Goal: Information Seeking & Learning: Learn about a topic

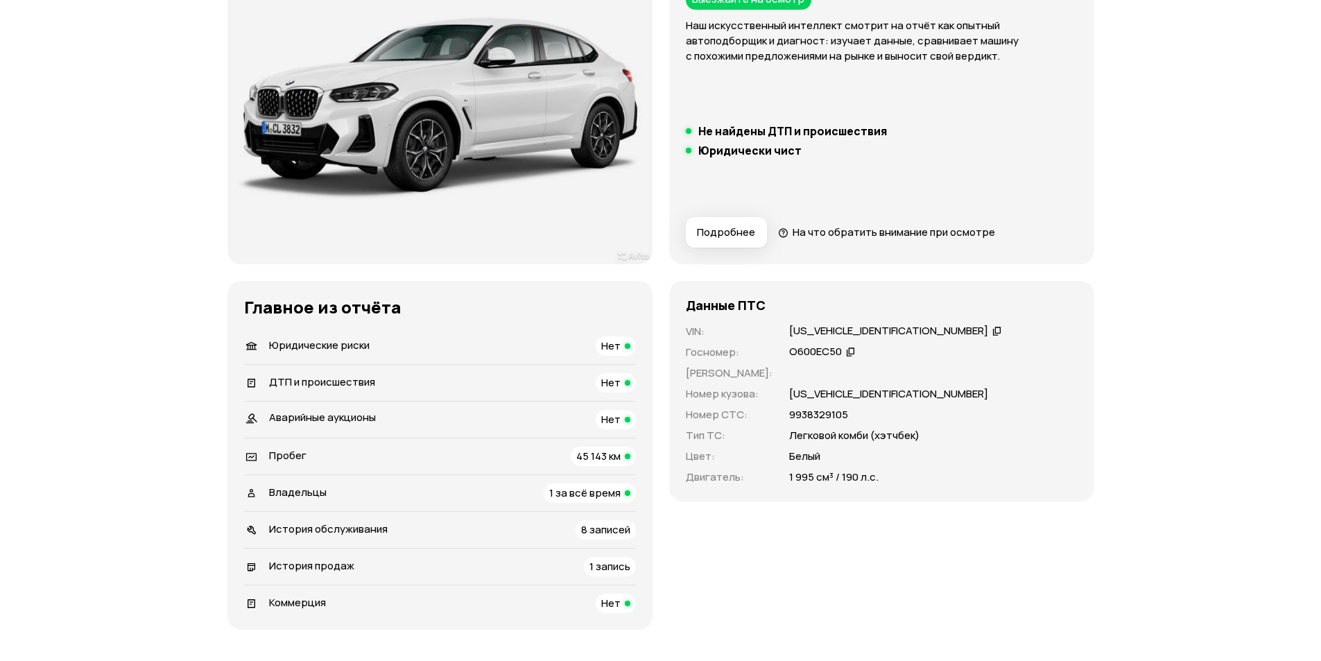
scroll to position [208, 0]
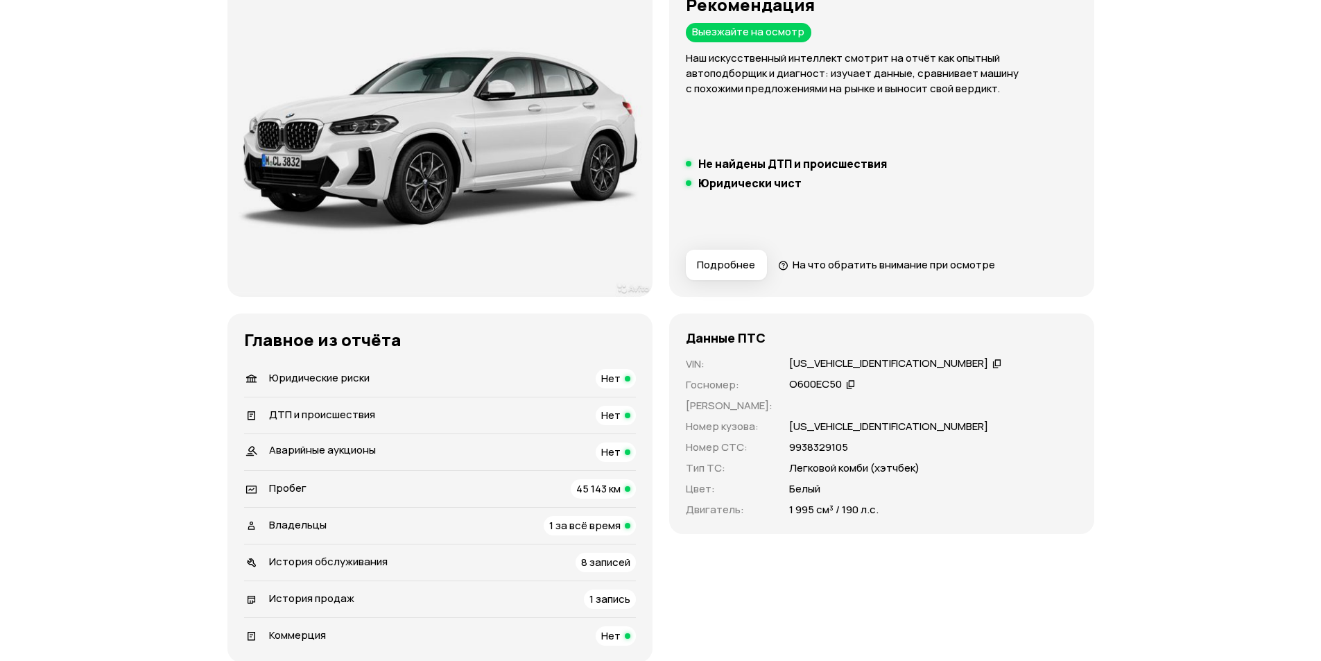
click at [306, 561] on span "История обслуживания" at bounding box center [328, 561] width 119 height 15
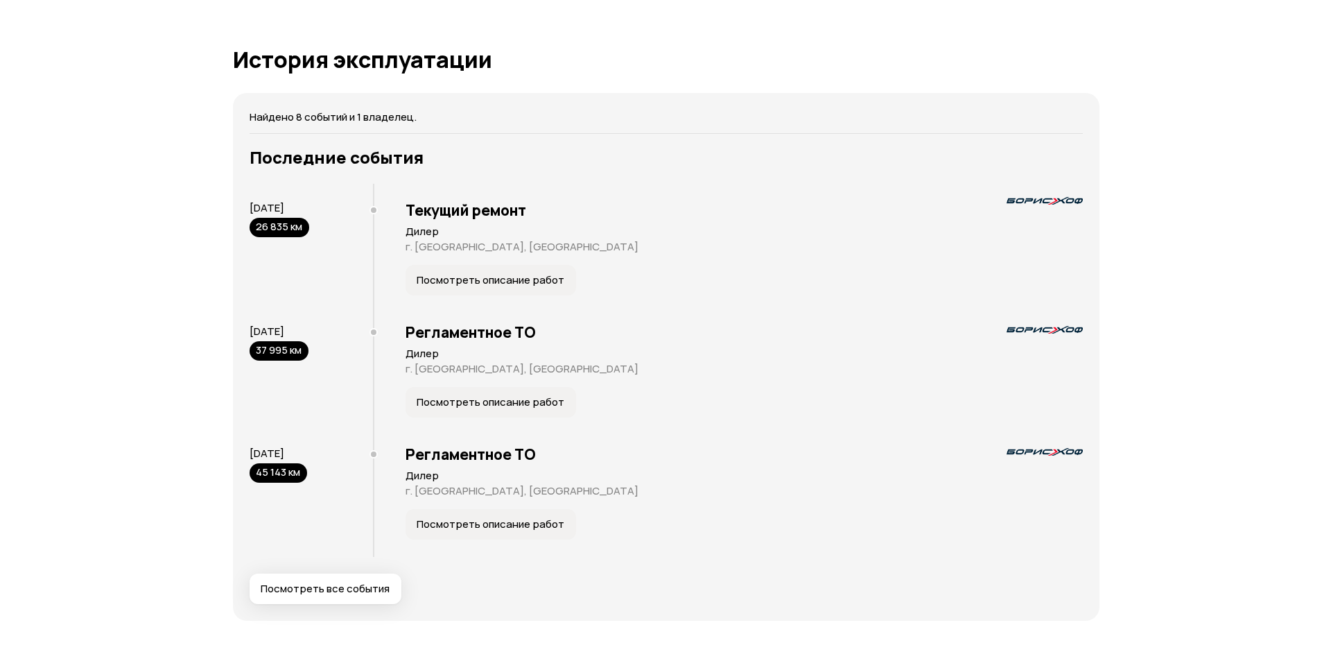
scroll to position [2528, 0]
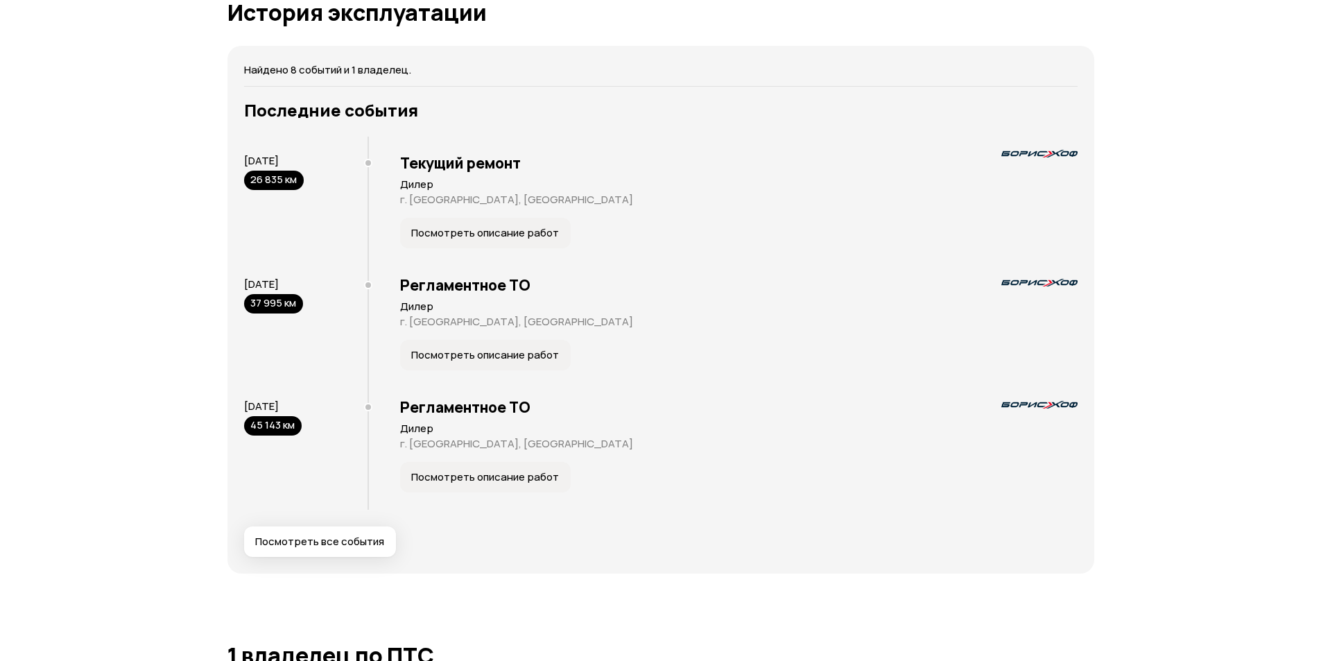
click at [290, 542] on span "Посмотреть все события" at bounding box center [319, 542] width 129 height 14
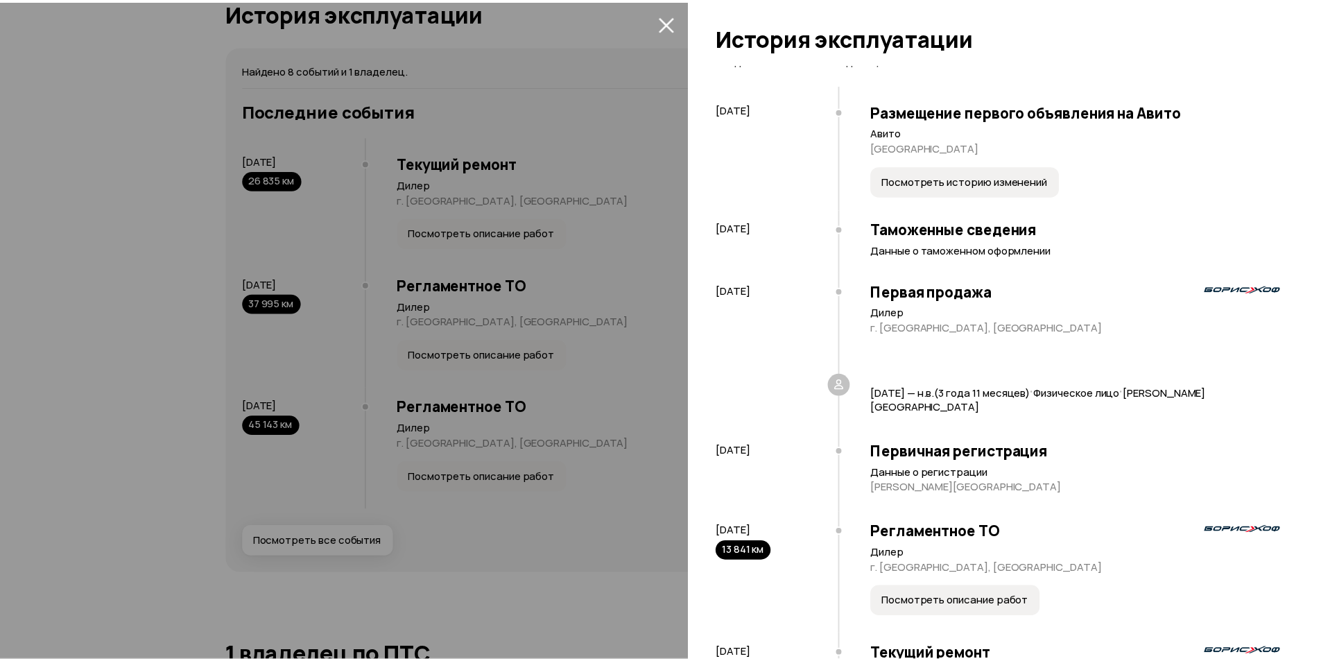
scroll to position [0, 0]
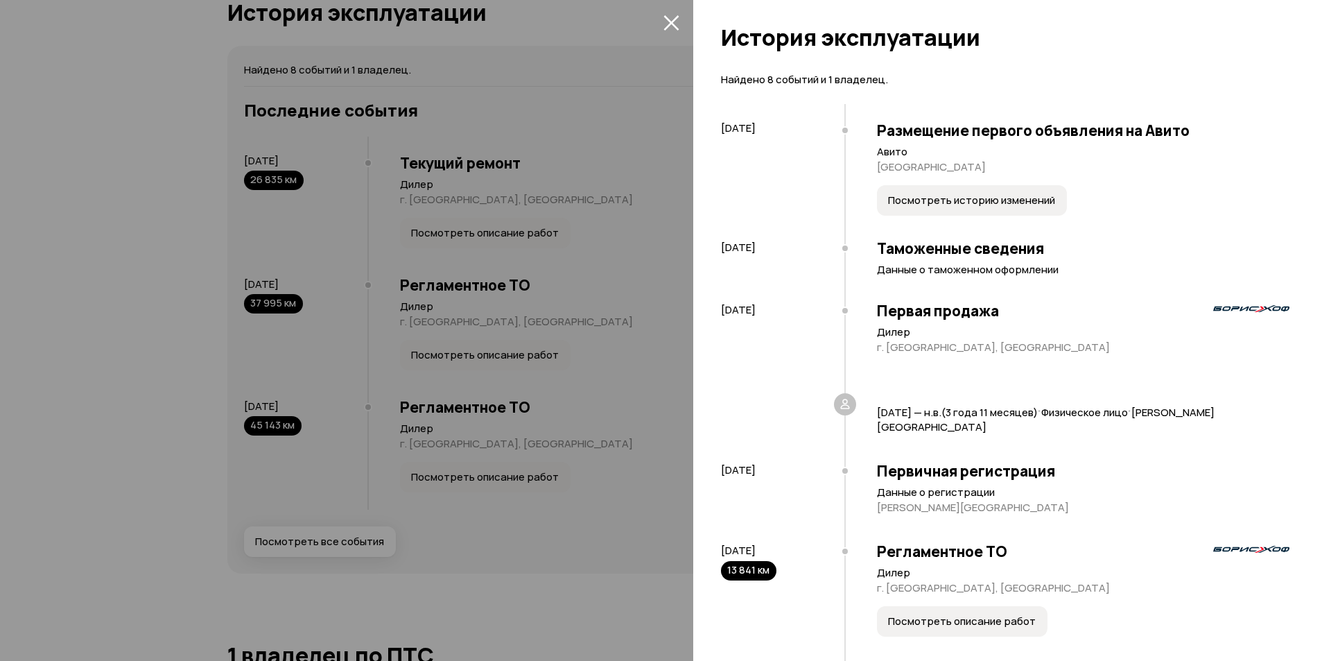
click at [669, 17] on icon "закрыть" at bounding box center [671, 23] width 16 height 16
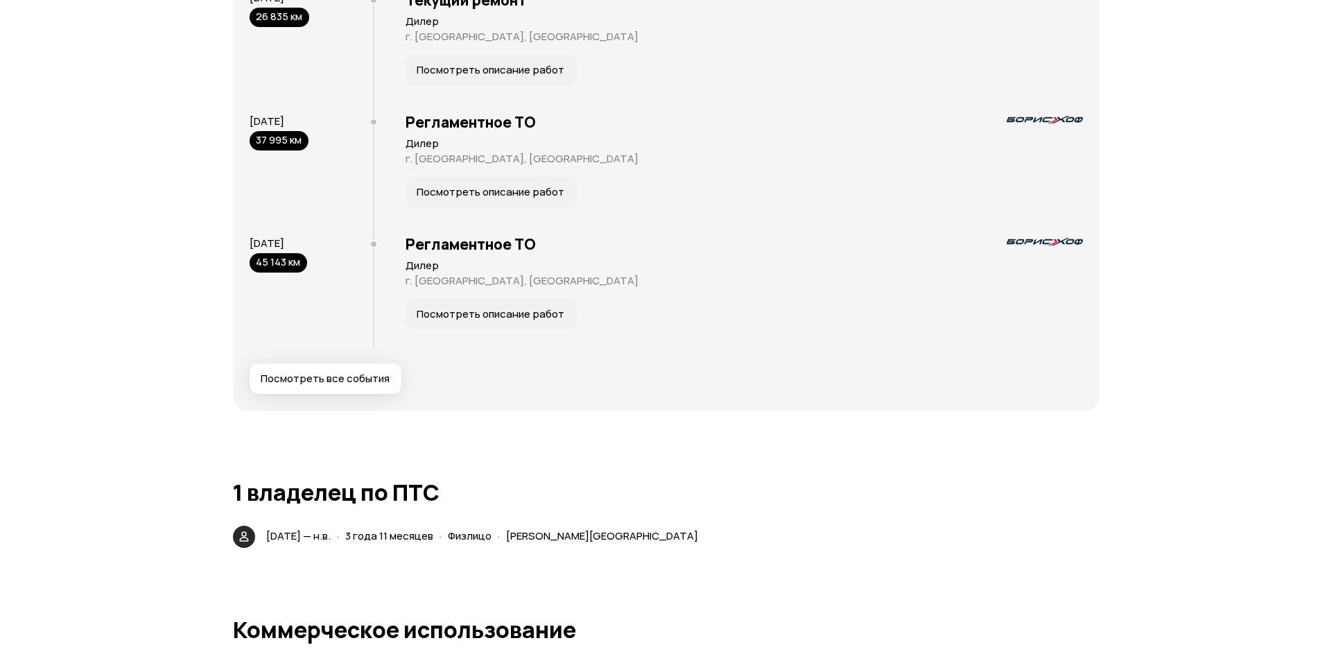
scroll to position [2704, 0]
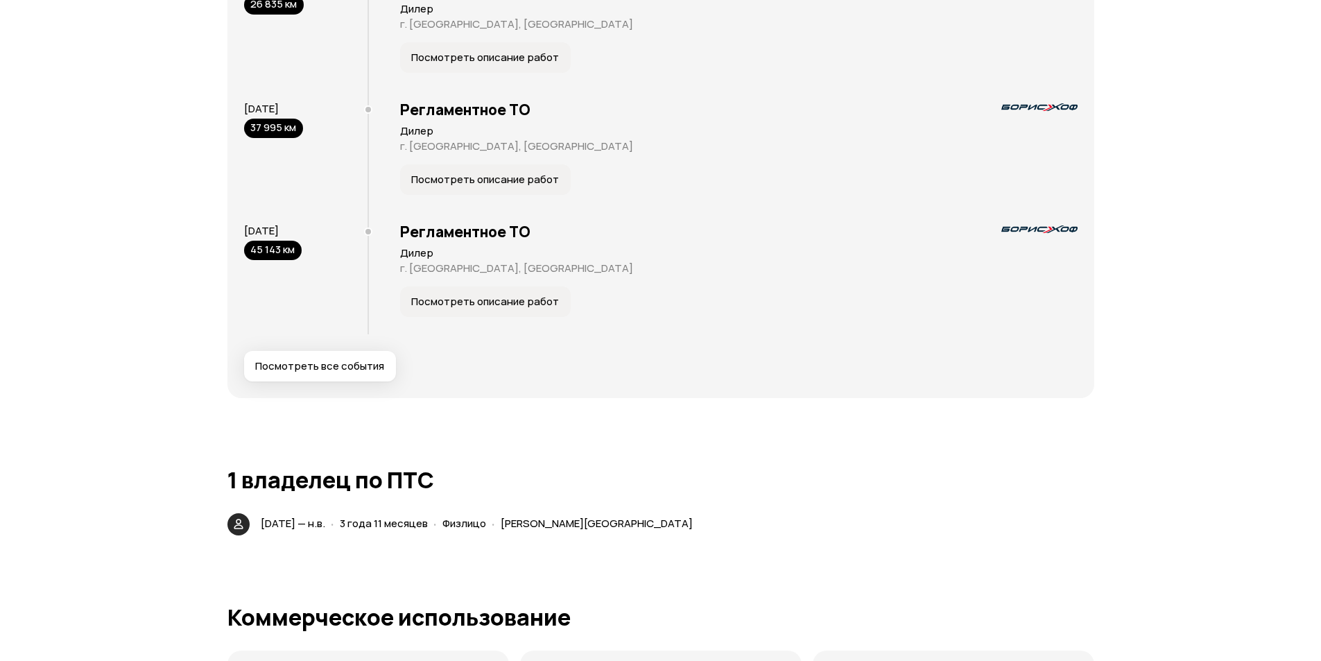
click at [311, 363] on span "Посмотреть все события" at bounding box center [319, 366] width 129 height 14
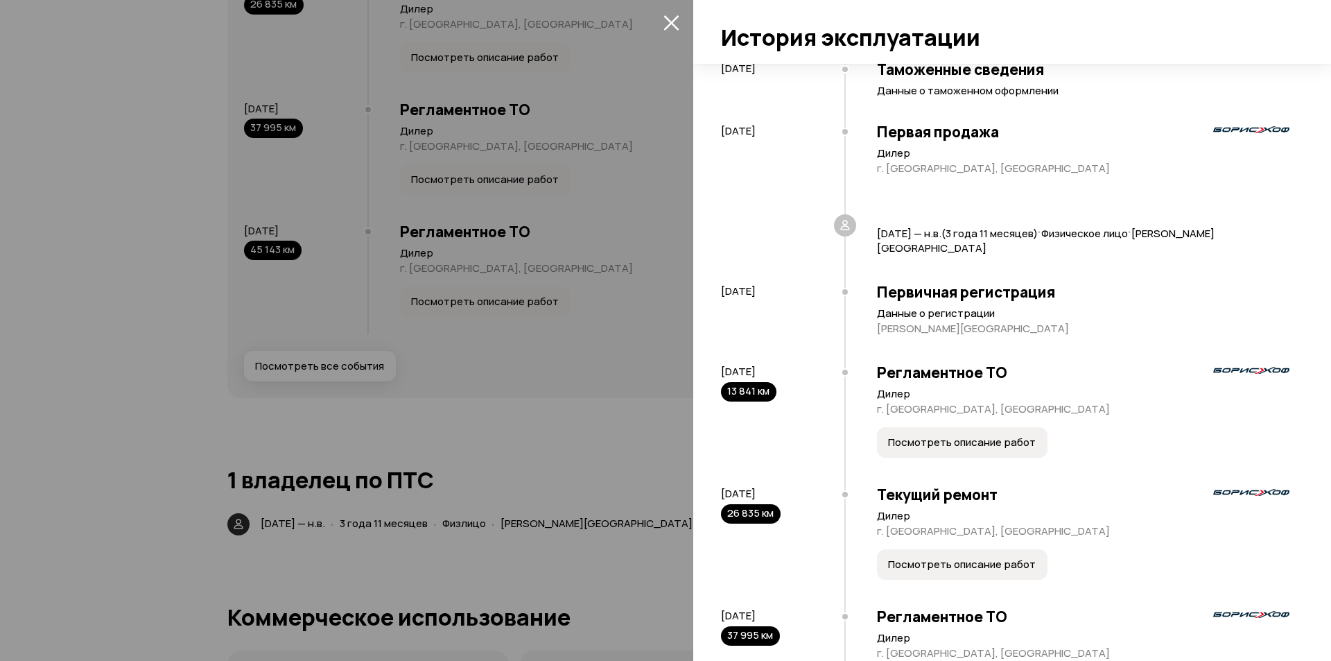
scroll to position [248, 0]
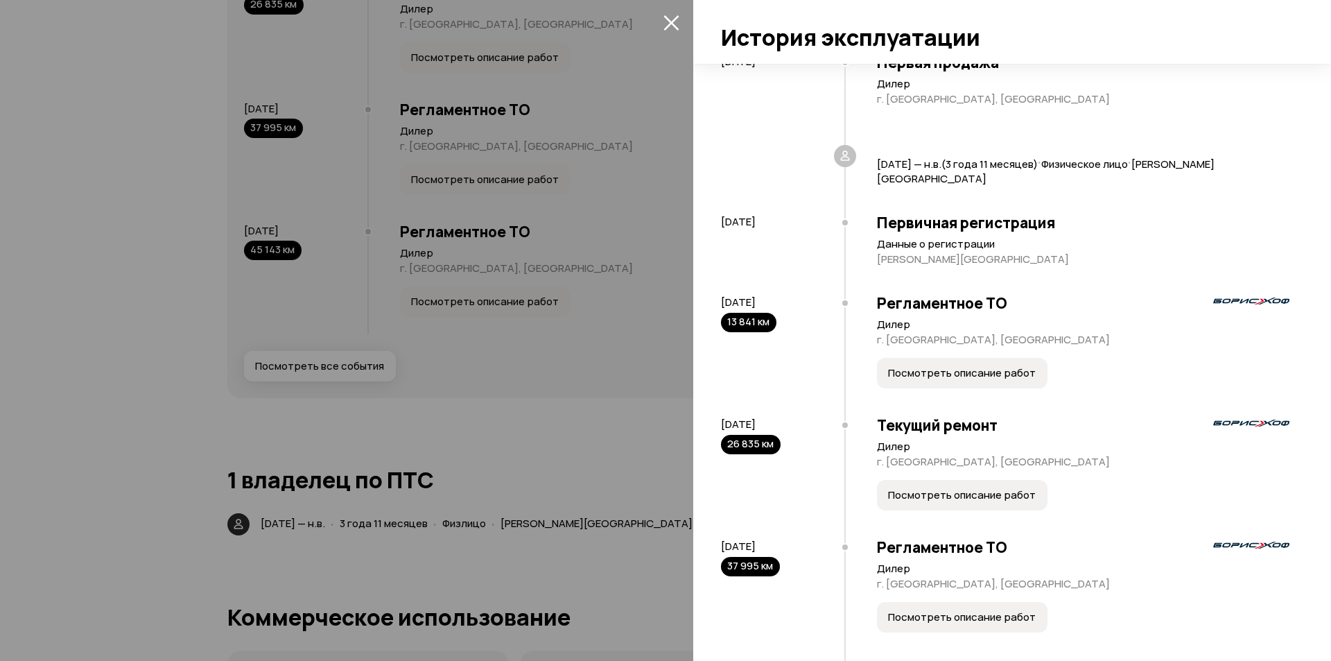
click at [962, 376] on span "Посмотреть описание работ" at bounding box center [962, 373] width 148 height 14
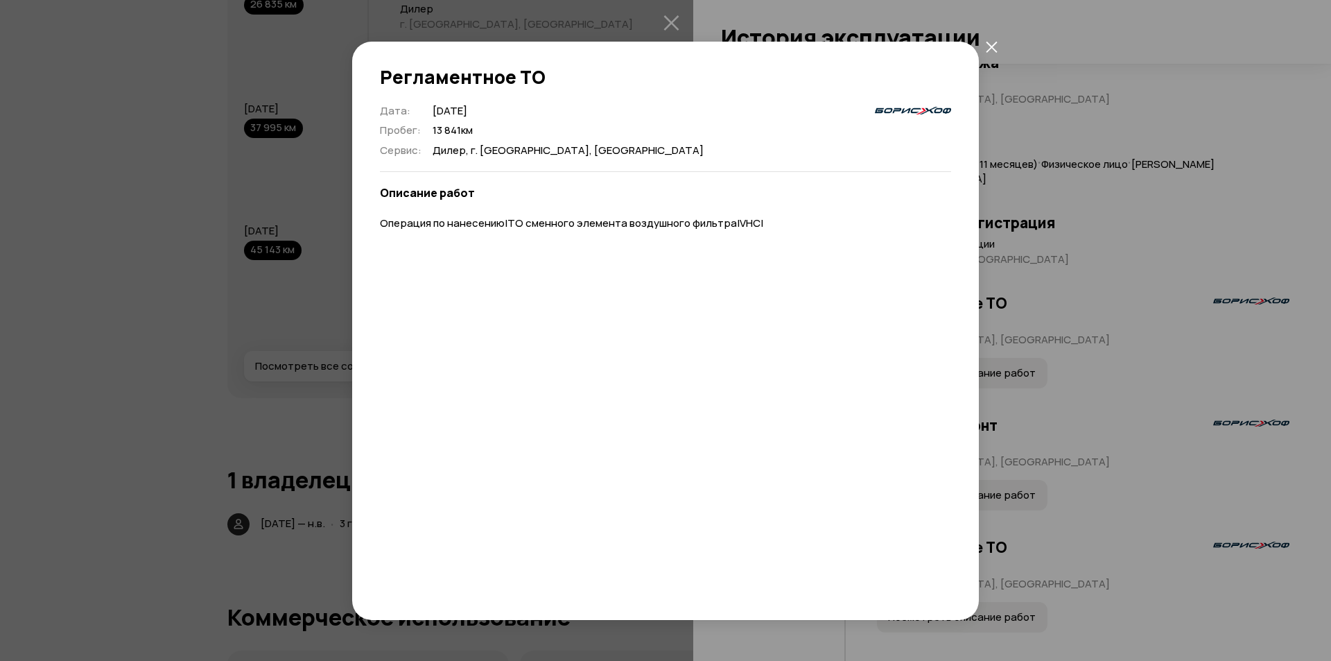
click at [991, 44] on icon "закрыть" at bounding box center [992, 47] width 12 height 12
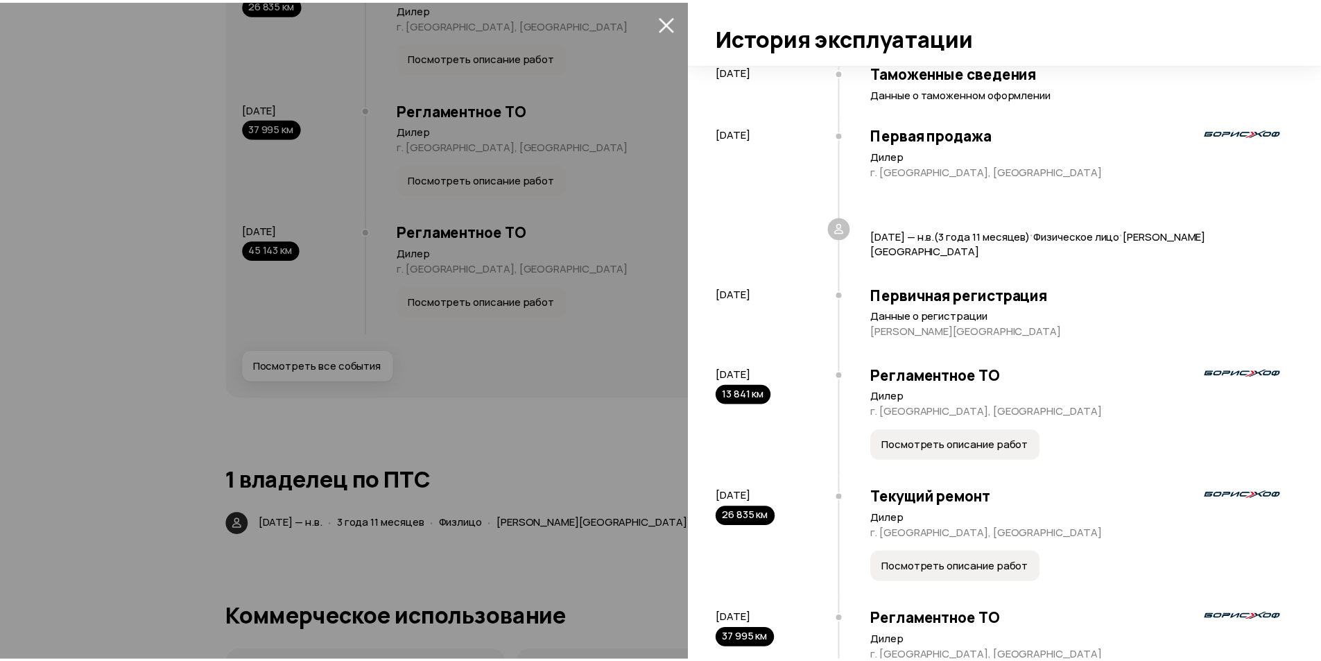
scroll to position [0, 0]
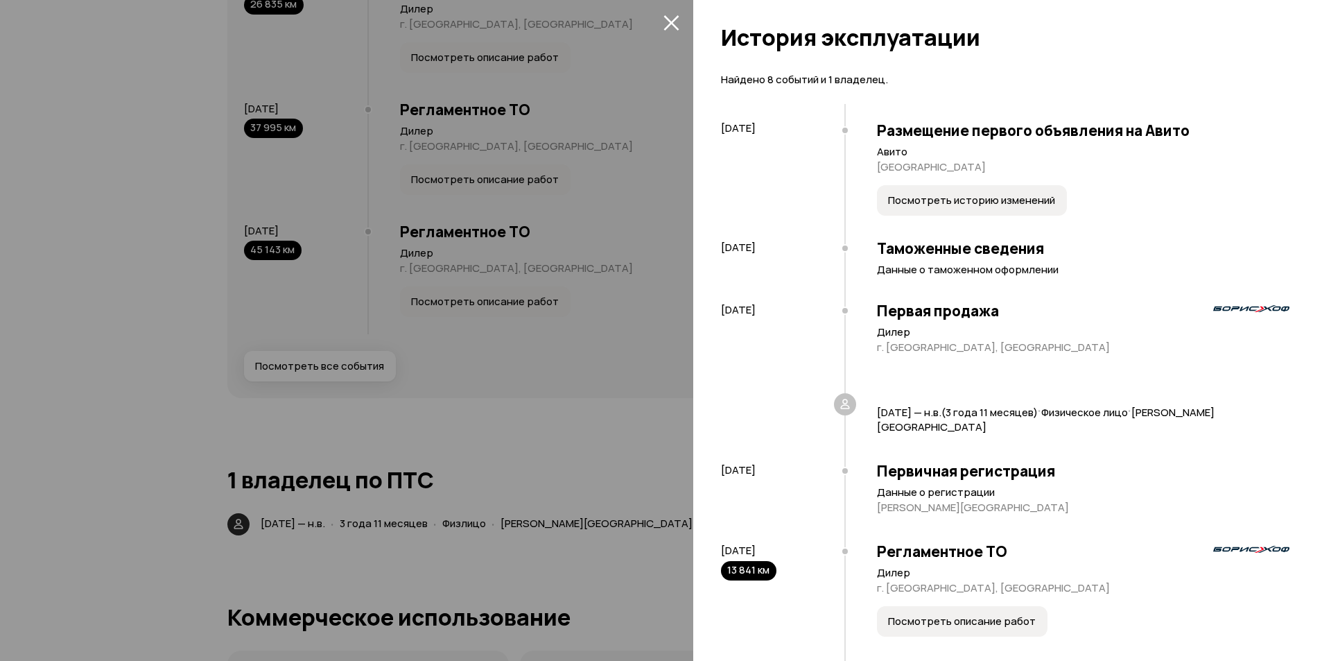
click at [673, 21] on icon "закрыть" at bounding box center [670, 22] width 15 height 15
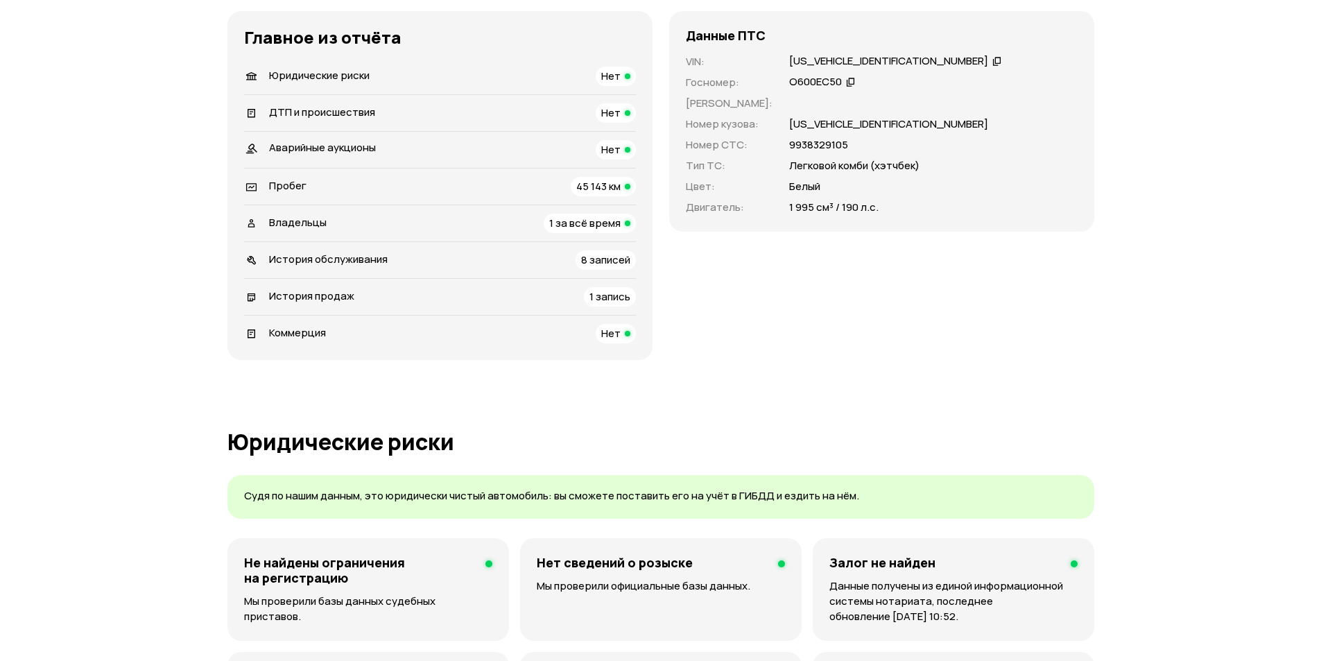
scroll to position [485, 0]
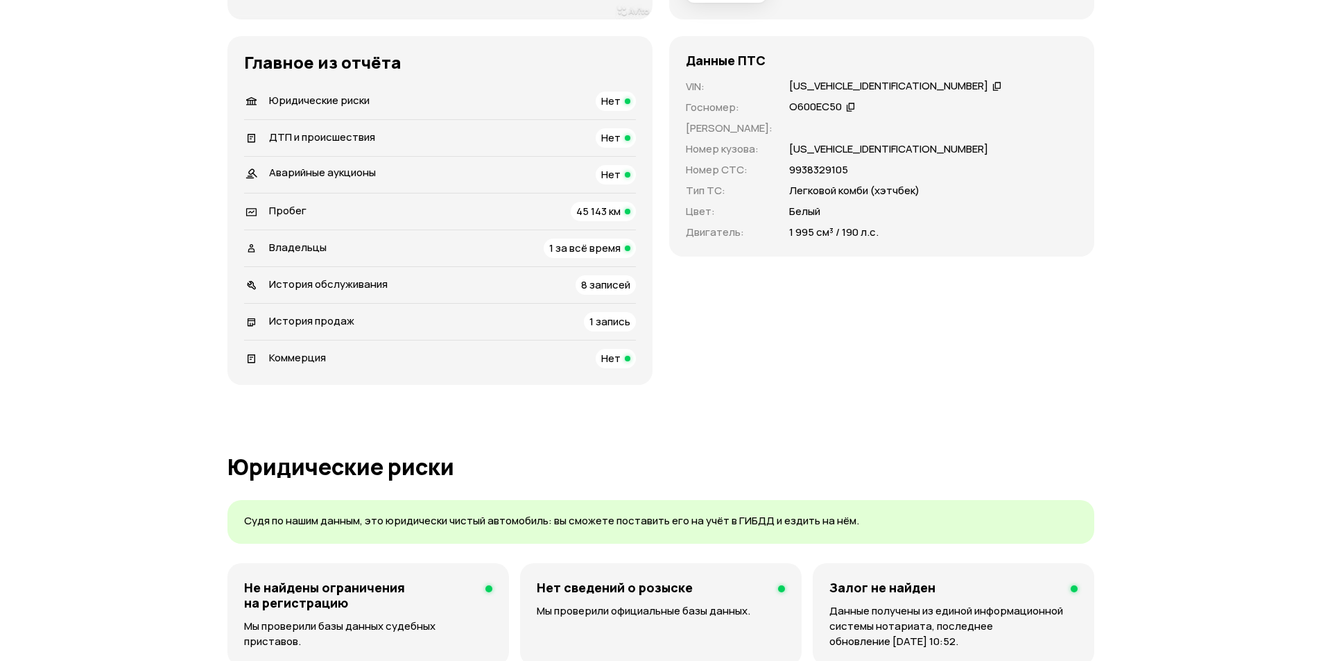
click at [345, 281] on span "История обслуживания" at bounding box center [328, 284] width 119 height 15
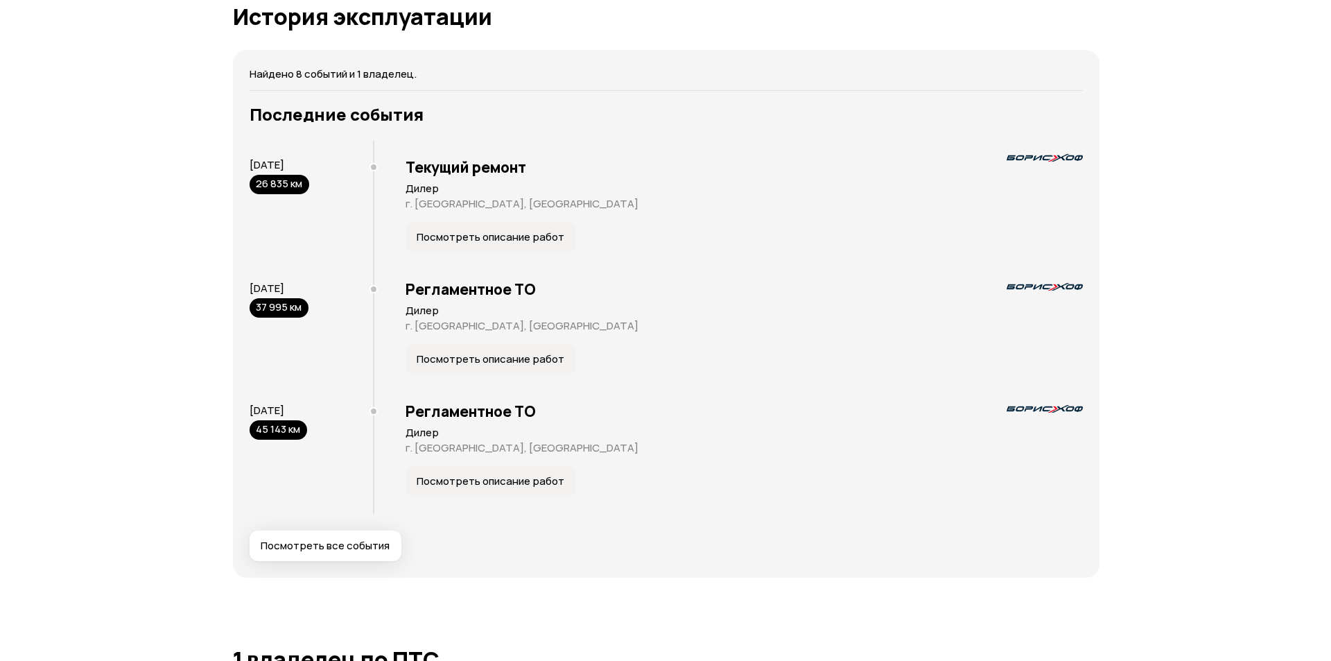
scroll to position [2528, 0]
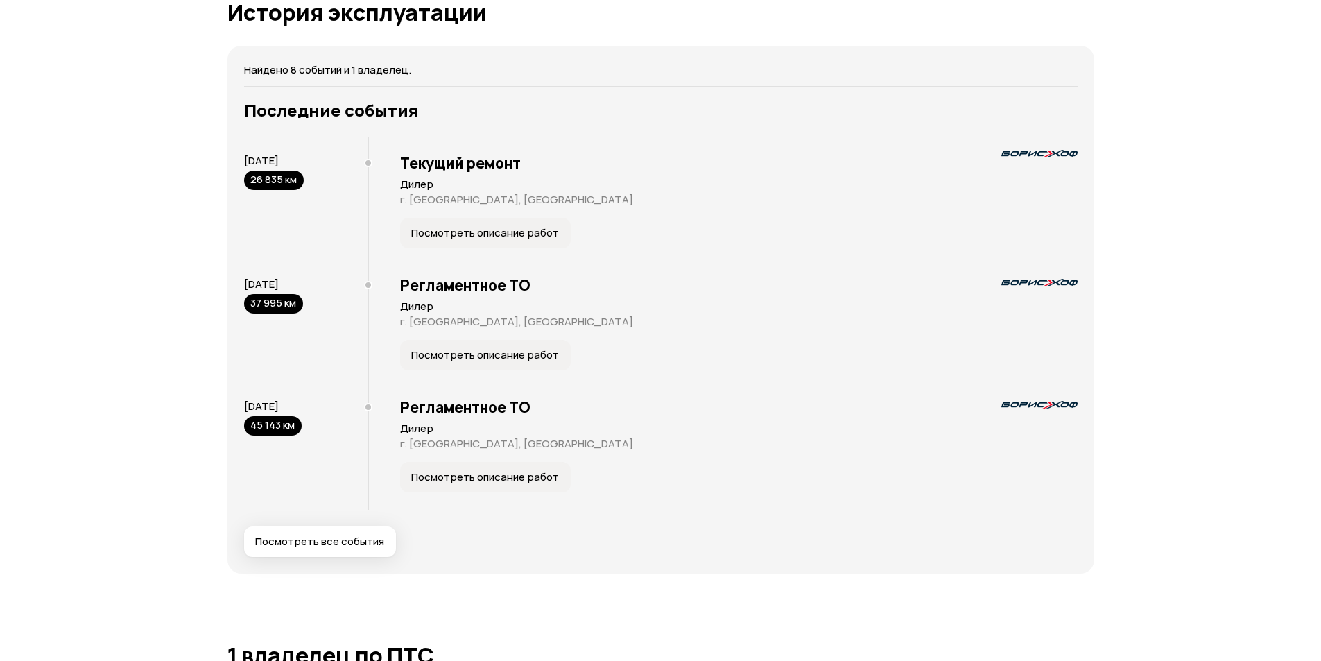
click at [327, 540] on span "Посмотреть все события" at bounding box center [319, 542] width 129 height 14
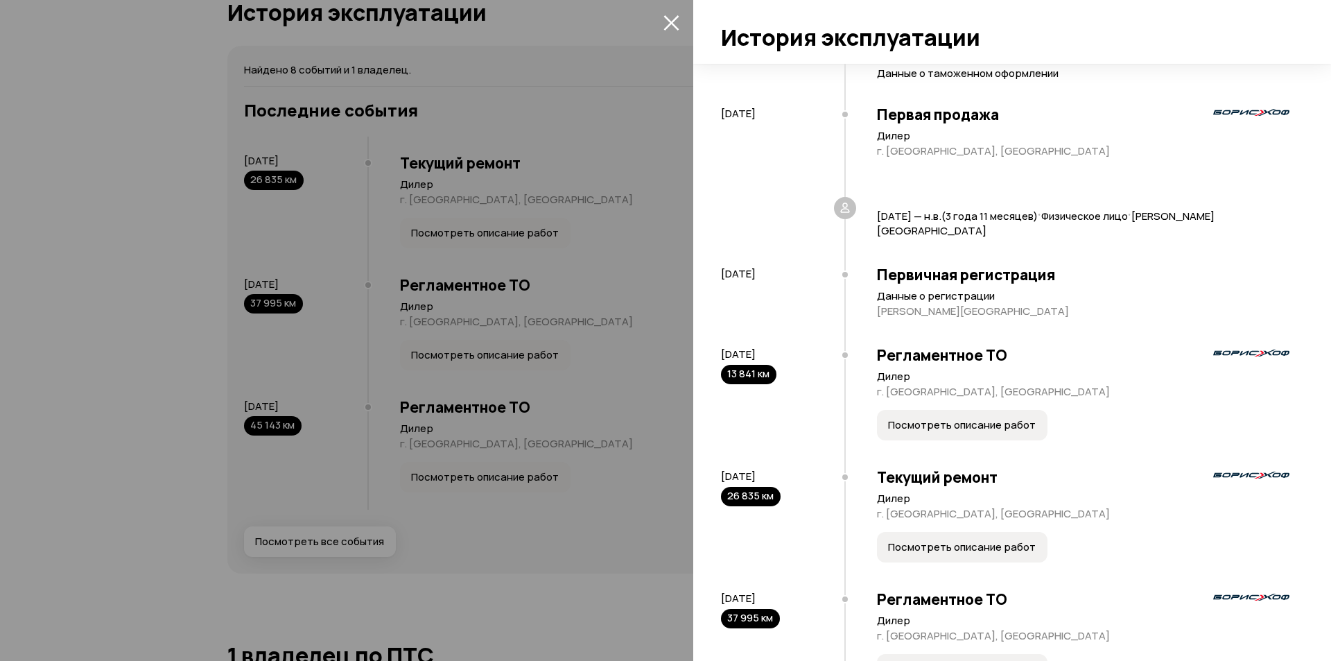
scroll to position [387, 0]
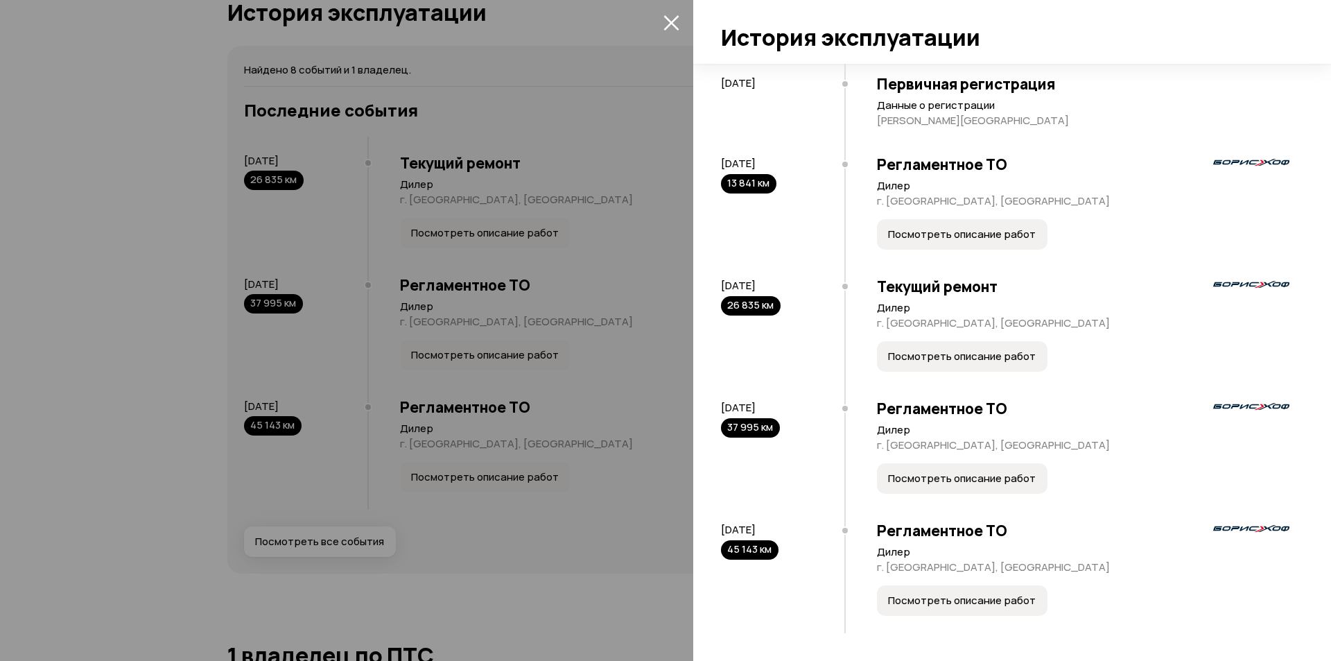
click at [975, 233] on span "Посмотреть описание работ" at bounding box center [962, 234] width 148 height 14
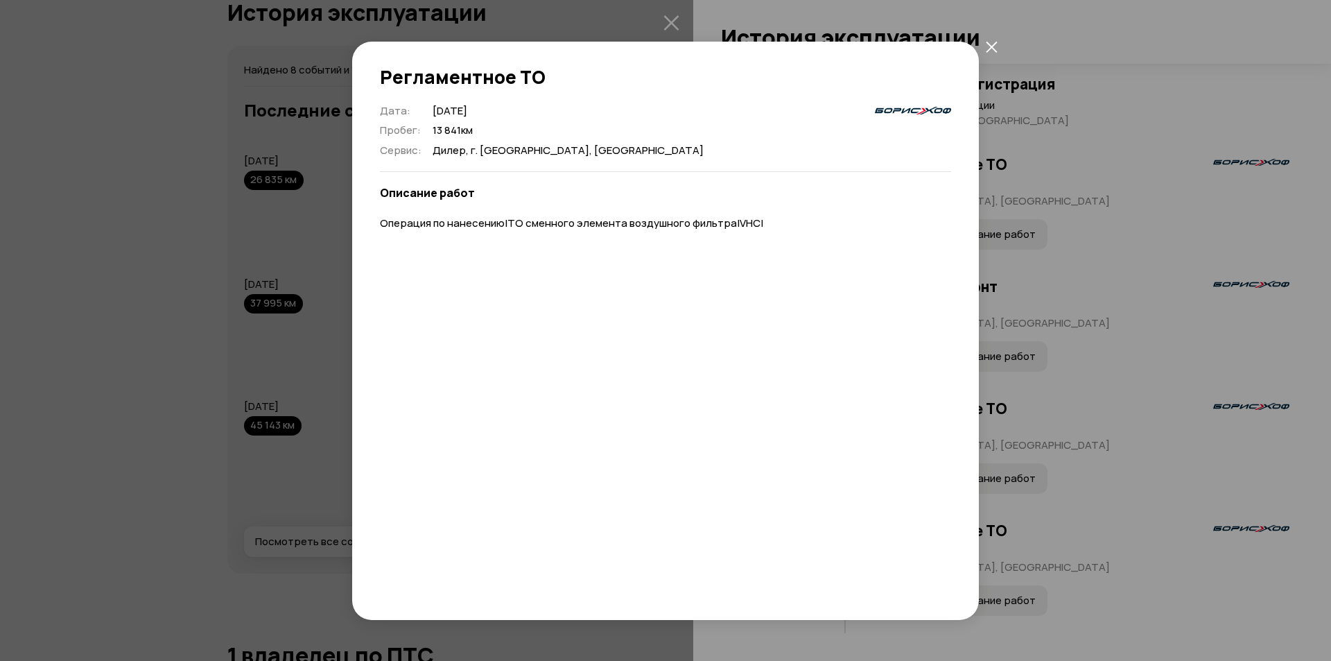
click at [997, 44] on icon "закрыть" at bounding box center [992, 47] width 12 height 12
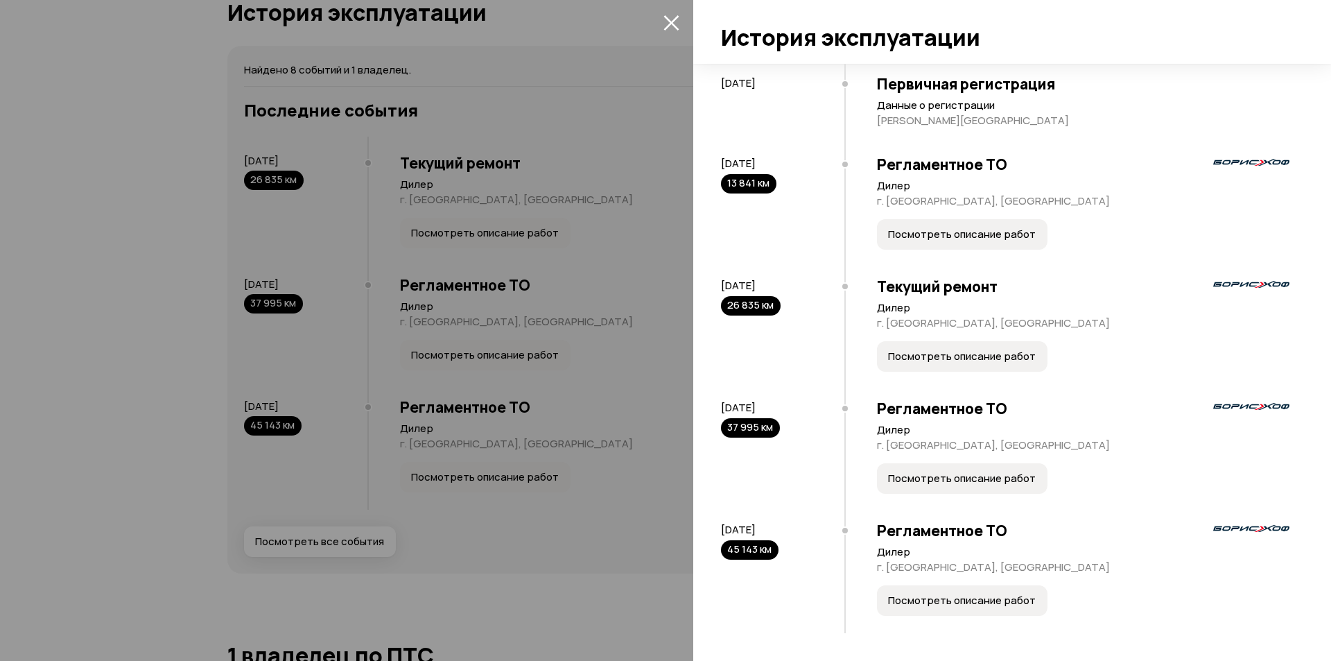
click at [974, 365] on button "Посмотреть описание работ" at bounding box center [962, 356] width 171 height 31
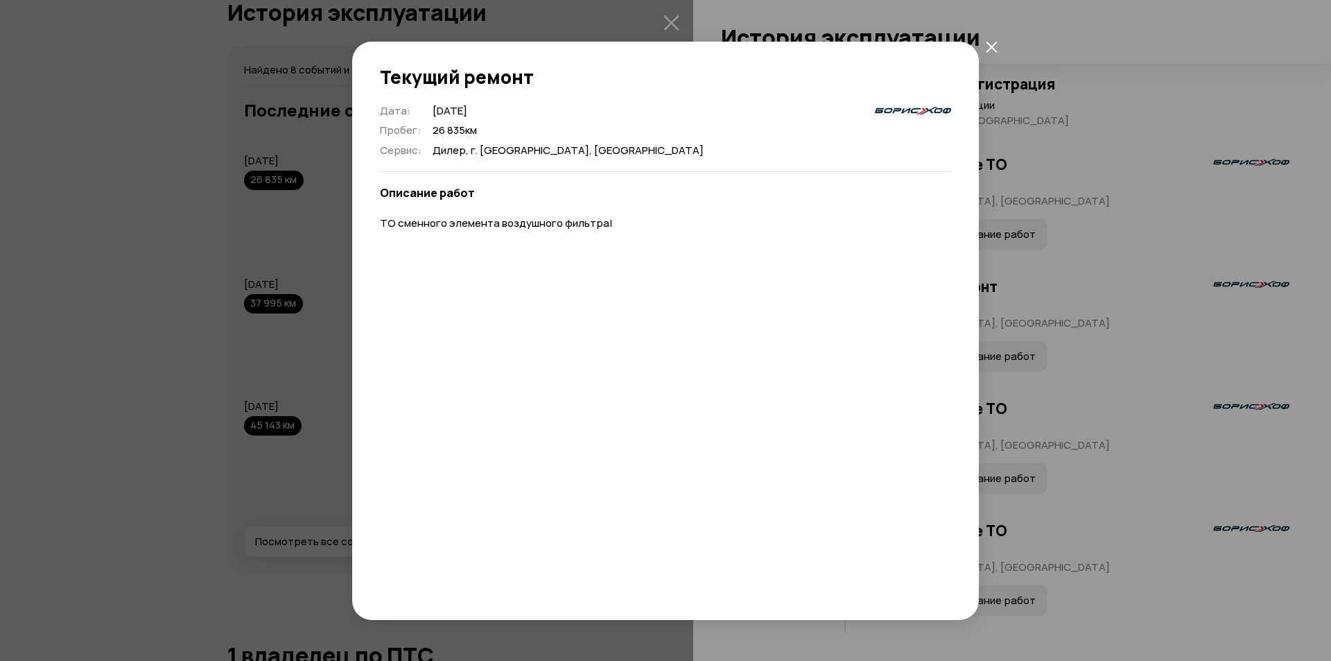
click at [991, 42] on icon "закрыть" at bounding box center [992, 47] width 12 height 12
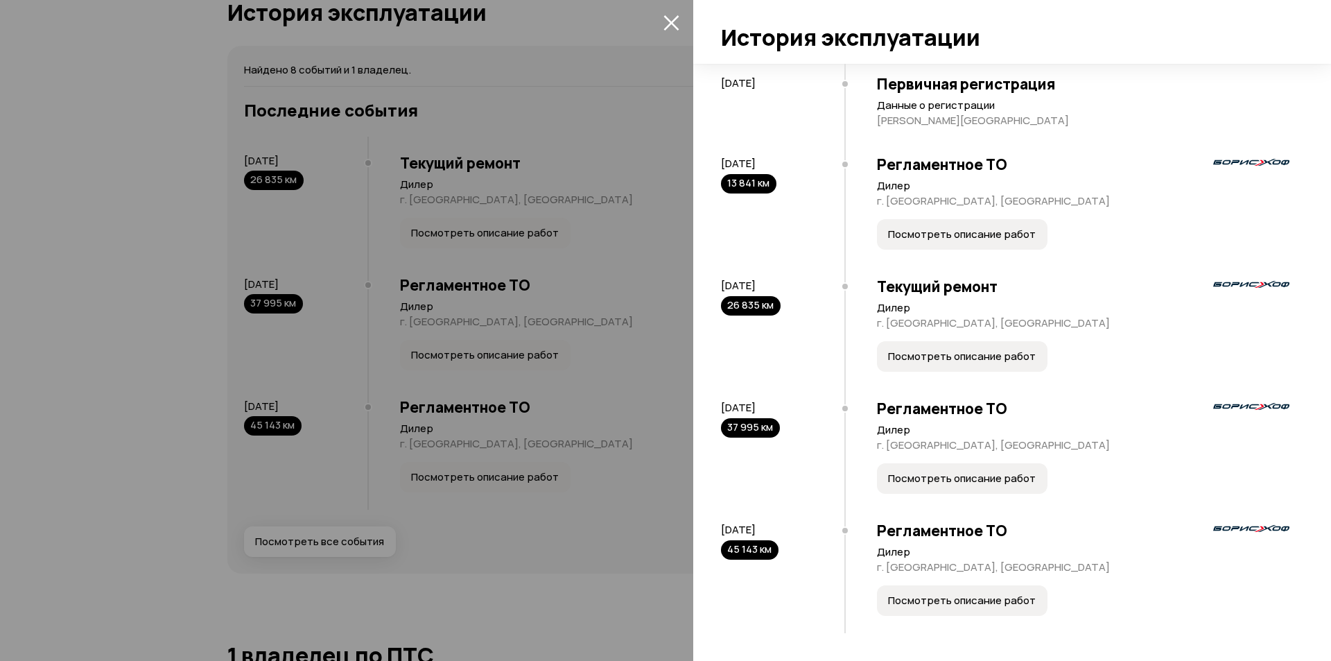
click at [984, 483] on span "Посмотреть описание работ" at bounding box center [962, 478] width 148 height 14
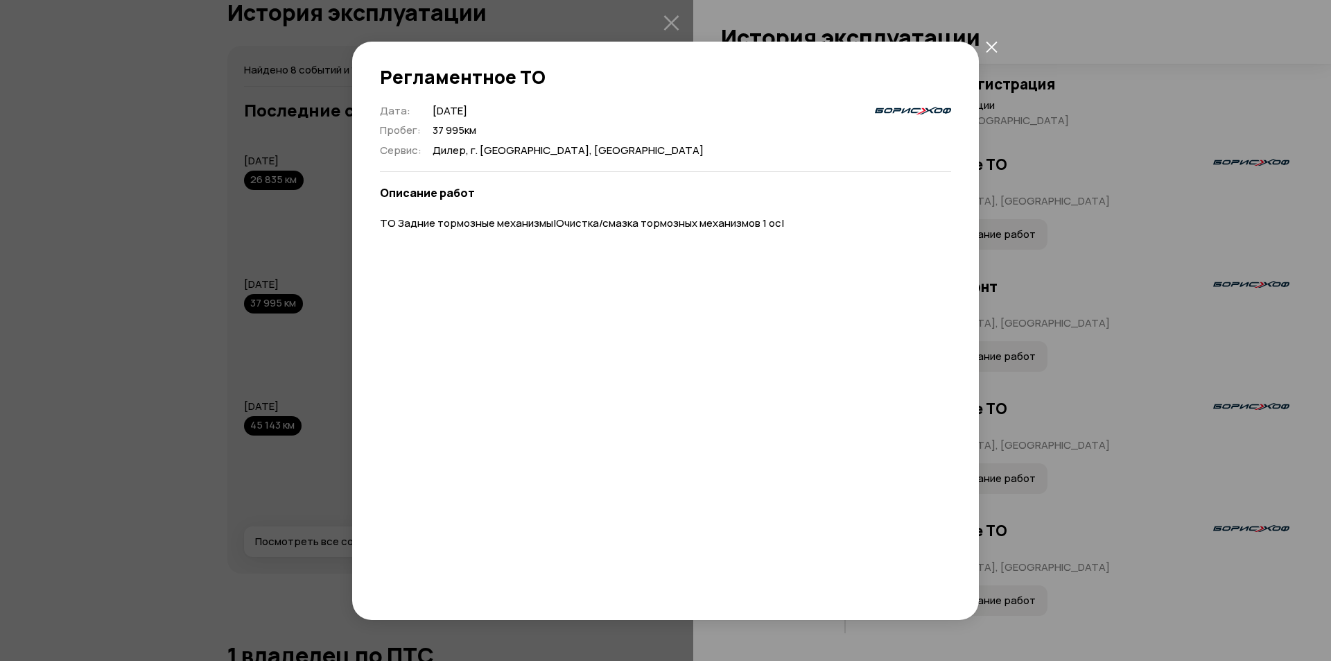
click at [988, 46] on icon "закрыть" at bounding box center [992, 47] width 12 height 12
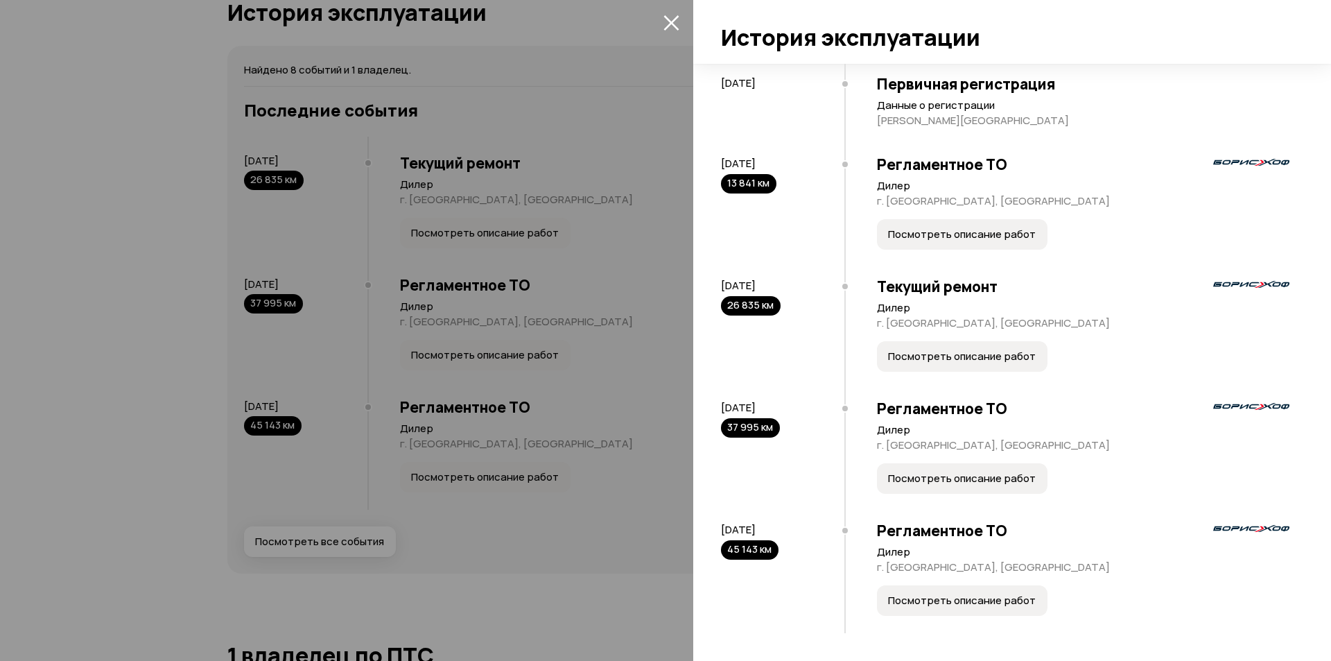
click at [940, 614] on button "Посмотреть описание работ" at bounding box center [962, 600] width 171 height 31
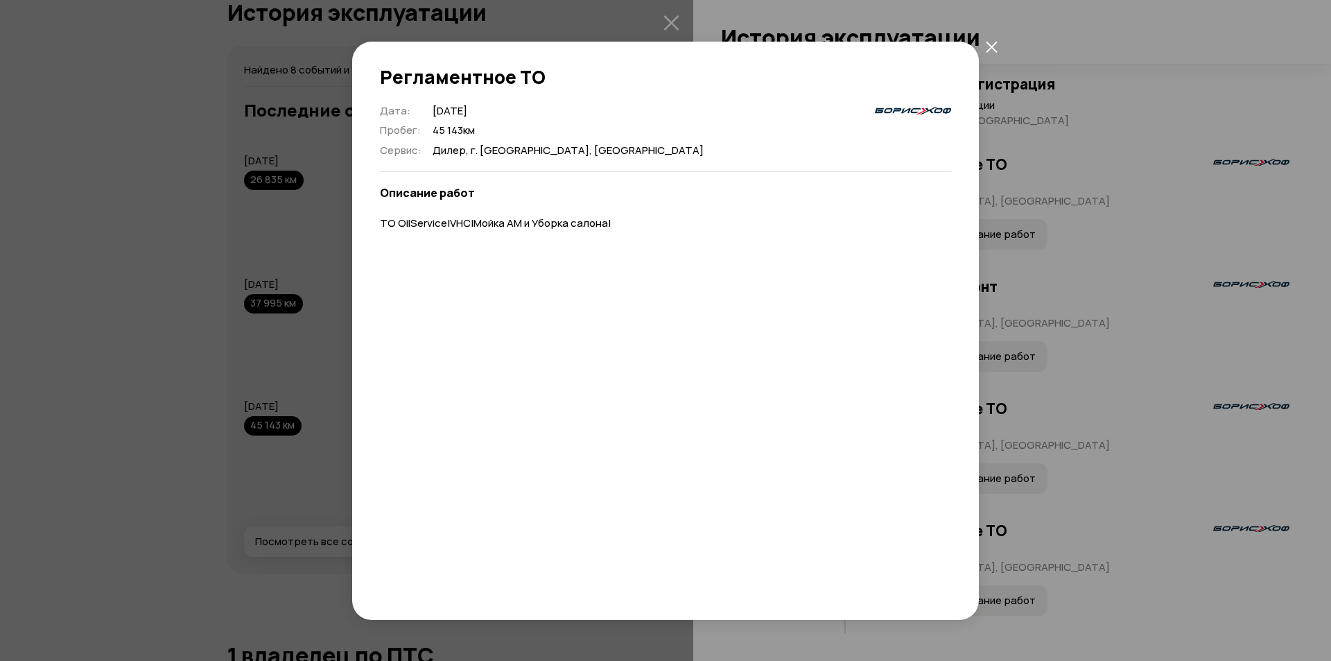
click at [989, 42] on icon "закрыть" at bounding box center [992, 47] width 12 height 12
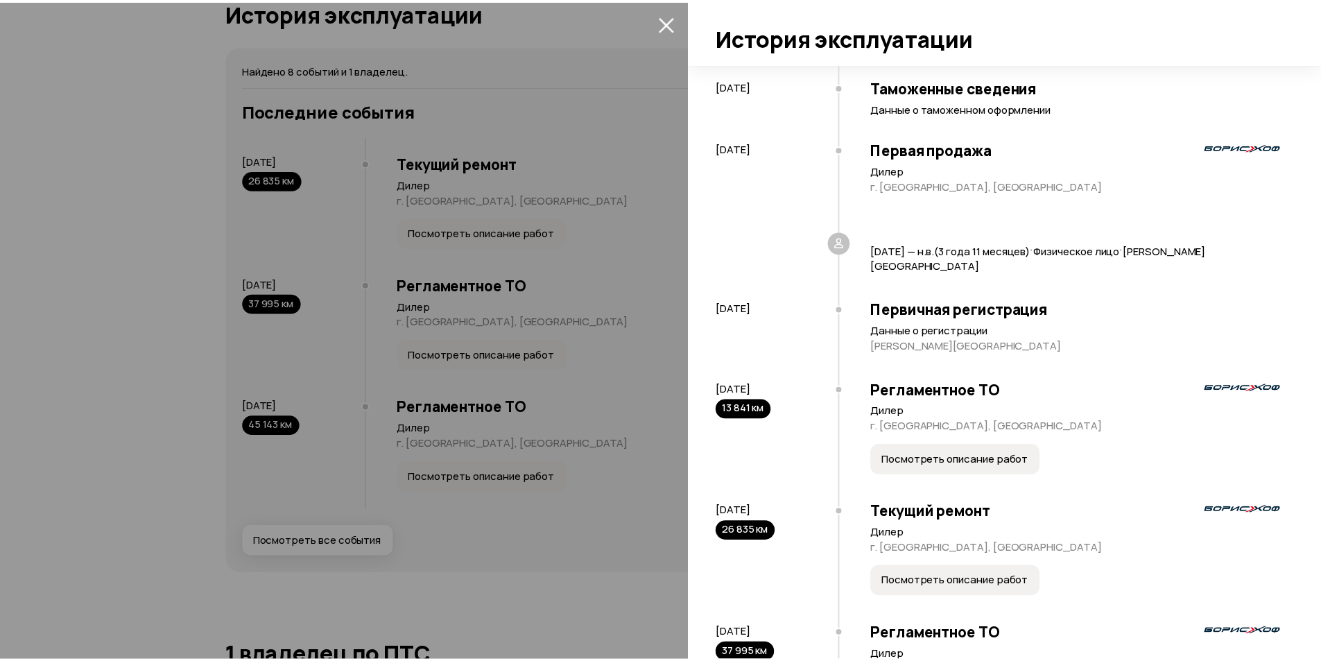
scroll to position [0, 0]
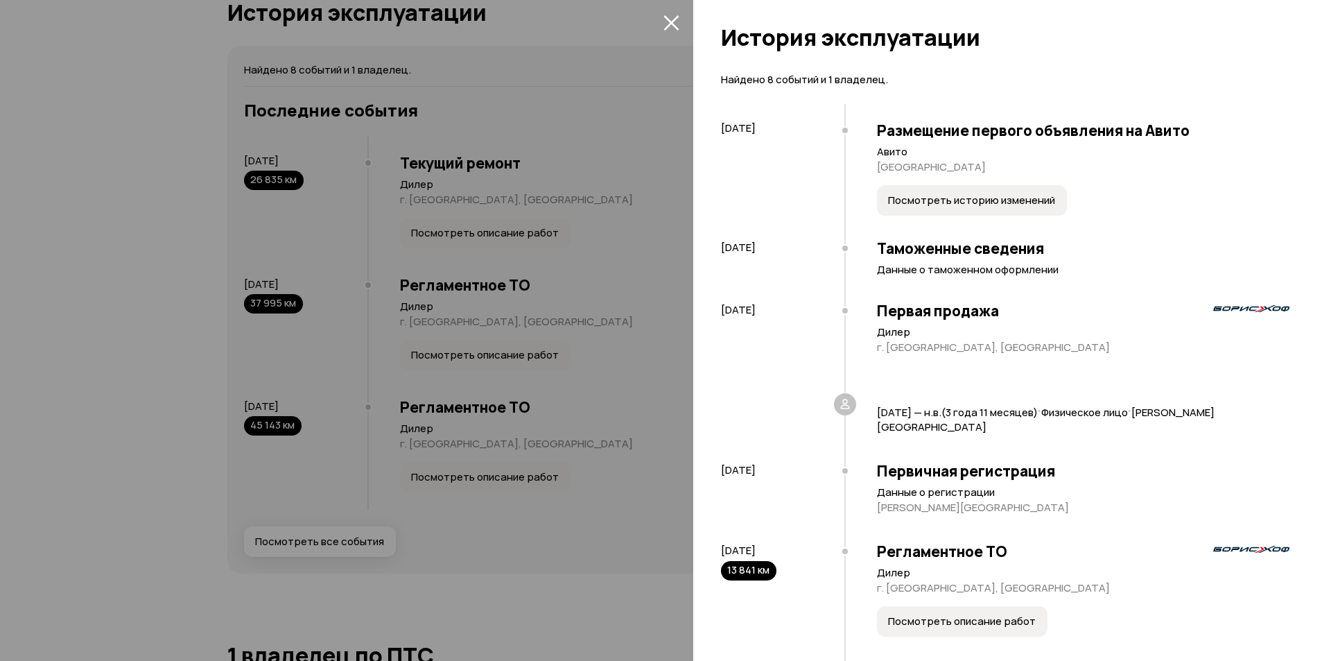
click at [671, 21] on icon "закрыть" at bounding box center [671, 23] width 16 height 16
